Goal: Task Accomplishment & Management: Use online tool/utility

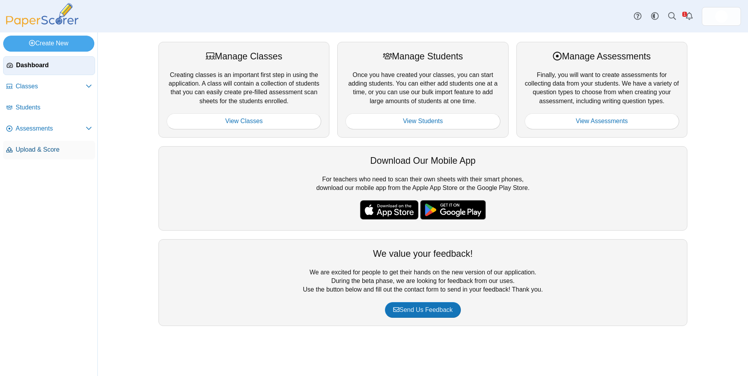
click at [30, 152] on span "Upload & Score" at bounding box center [54, 149] width 76 height 9
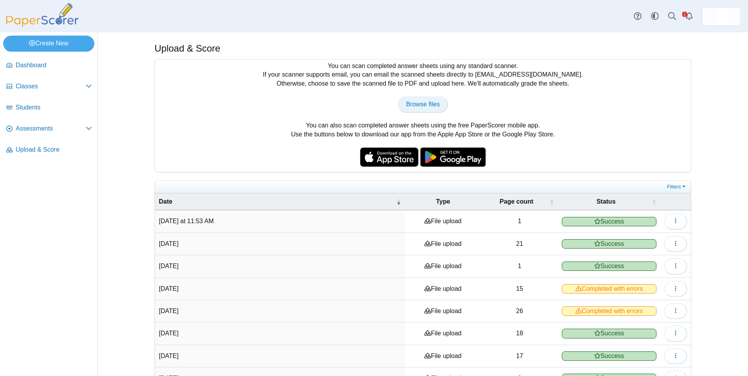
click at [412, 106] on span "Browse files" at bounding box center [423, 104] width 34 height 7
type input "**********"
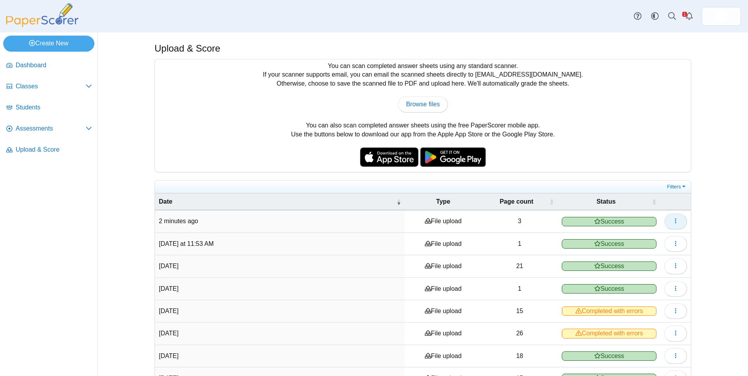
click at [678, 225] on button "button" at bounding box center [675, 221] width 23 height 16
click at [37, 126] on span "Assessments" at bounding box center [51, 128] width 70 height 9
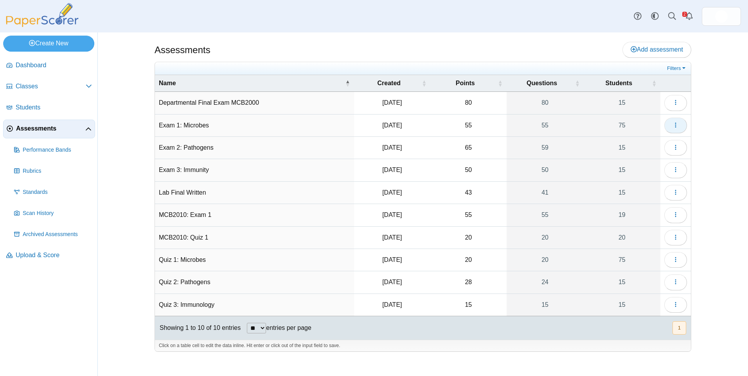
click at [674, 124] on icon "button" at bounding box center [675, 125] width 6 height 6
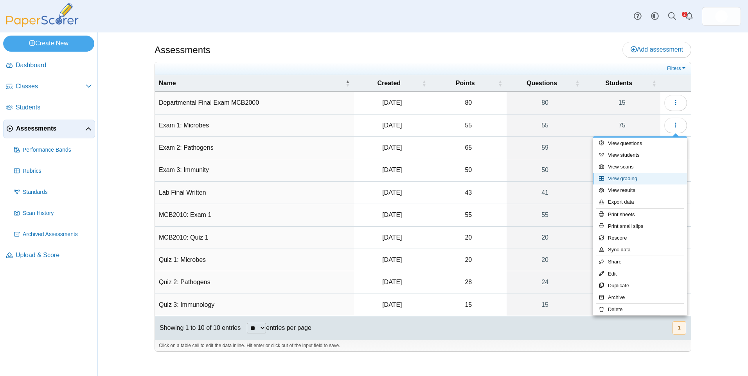
click at [651, 175] on link "View grading" at bounding box center [640, 179] width 94 height 12
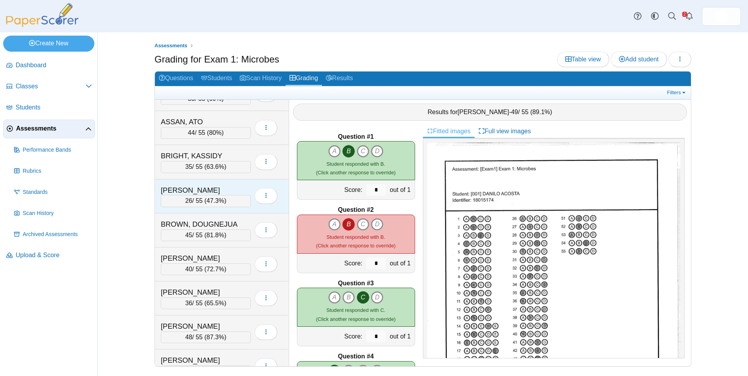
scroll to position [117, 0]
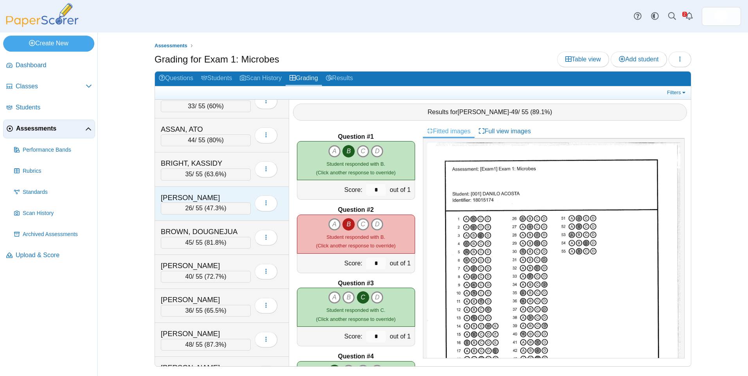
click at [229, 195] on div "[PERSON_NAME]" at bounding box center [200, 198] width 78 height 10
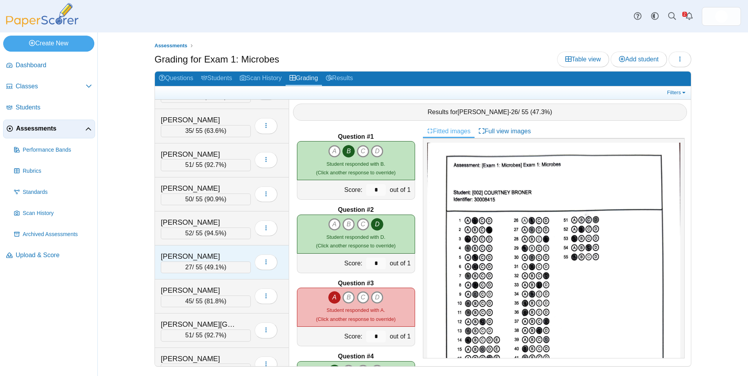
scroll to position [1368, 0]
